Goal: Task Accomplishment & Management: Use online tool/utility

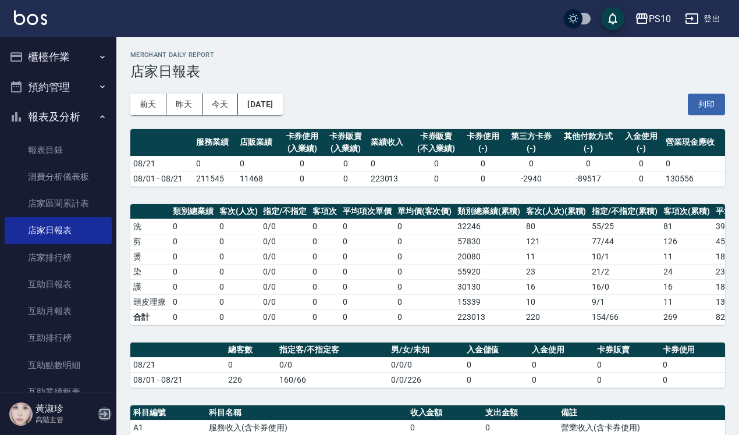
click at [102, 415] on icon "button" at bounding box center [105, 414] width 14 height 14
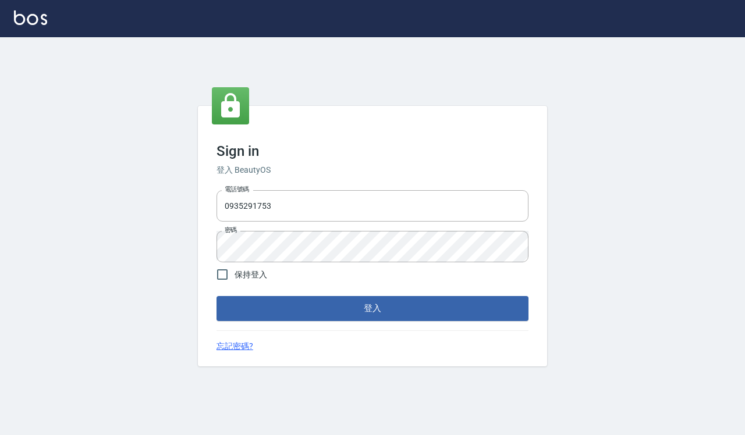
click at [312, 187] on div "電話號碼 [PHONE_NUMBER] 電話號碼 密碼 密碼" at bounding box center [372, 226] width 321 height 81
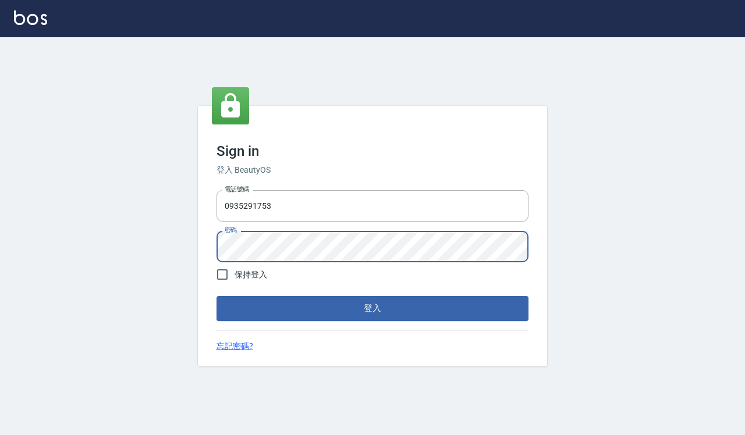
type input "0918733560"
click at [328, 311] on button "登入" at bounding box center [372, 308] width 312 height 24
